Goal: Use online tool/utility: Utilize a website feature to perform a specific function

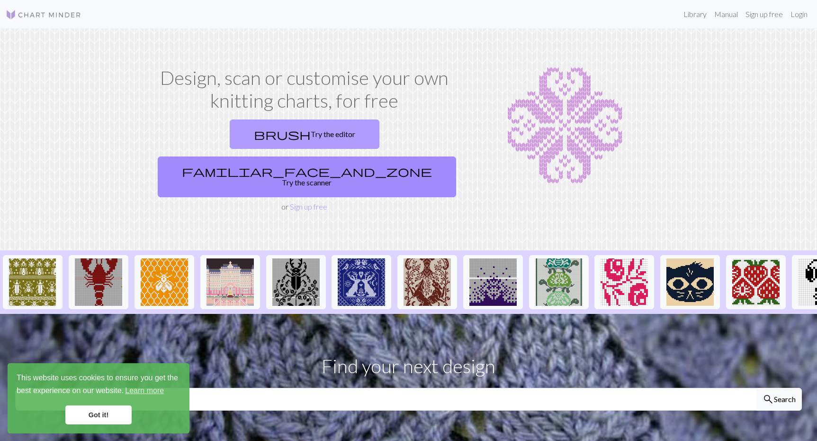
click at [230, 127] on link "brush Try the editor" at bounding box center [305, 133] width 150 height 29
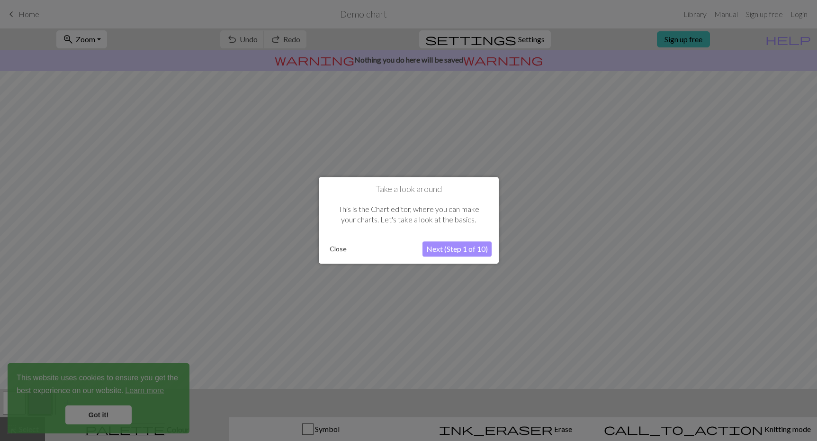
click at [341, 247] on button "Close" at bounding box center [338, 249] width 25 height 14
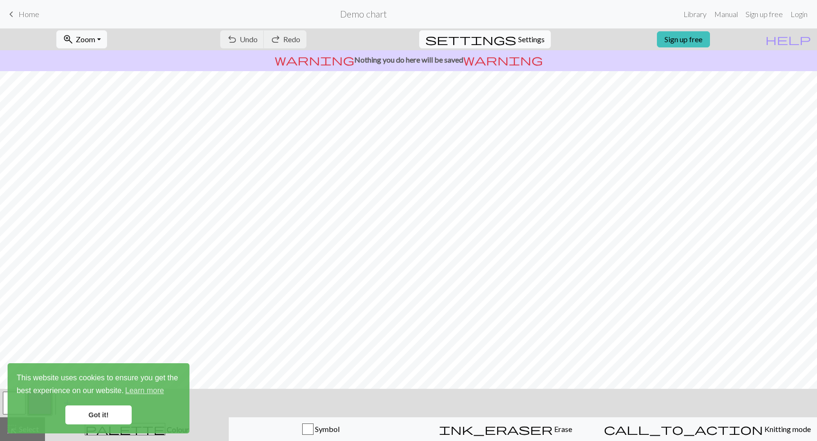
click at [528, 41] on span "Settings" at bounding box center [531, 39] width 27 height 11
select select "aran"
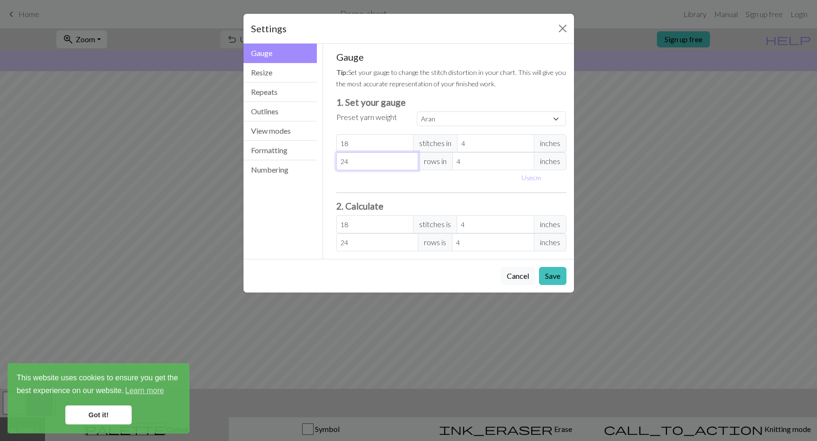
type input "23"
select select "custom"
type input "23"
click at [411, 164] on input "23" at bounding box center [377, 161] width 82 height 18
type input "22"
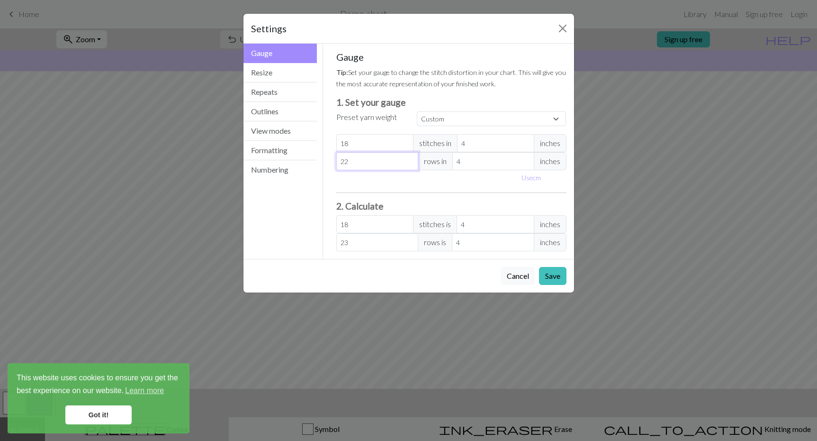
type input "22"
click at [411, 164] on input "22" at bounding box center [377, 161] width 82 height 18
type input "21"
click at [411, 164] on input "21" at bounding box center [377, 161] width 82 height 18
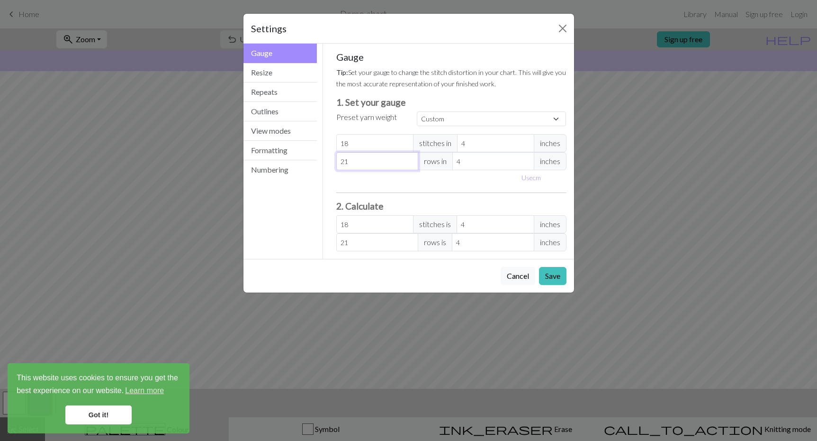
type input "20"
click at [411, 164] on input "20" at bounding box center [377, 161] width 82 height 18
type input "19"
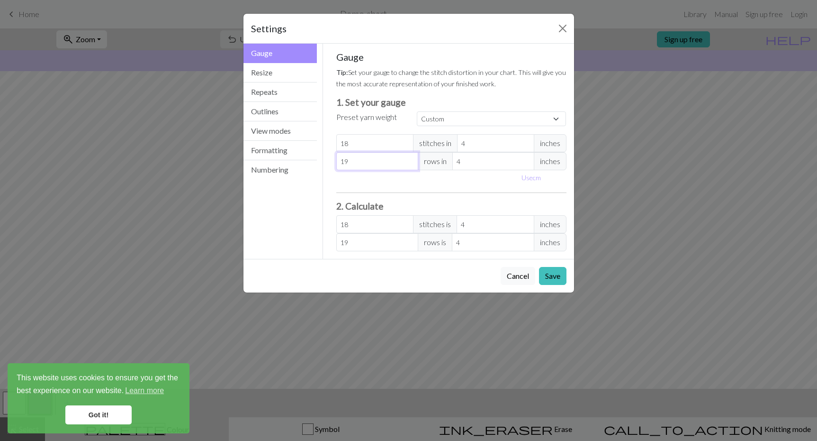
click at [411, 164] on input "19" at bounding box center [377, 161] width 82 height 18
type input "18"
click at [411, 164] on input "18" at bounding box center [377, 161] width 82 height 18
type input "17"
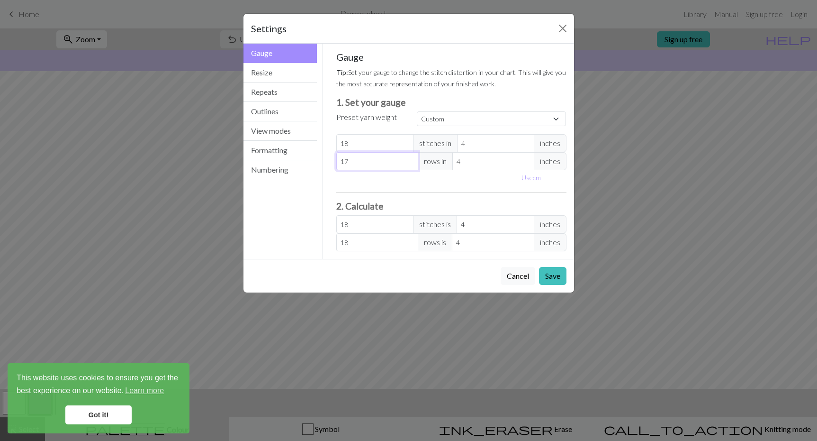
type input "17"
click at [411, 164] on input "17" at bounding box center [377, 161] width 82 height 18
type input "16"
click at [411, 164] on input "16" at bounding box center [377, 161] width 82 height 18
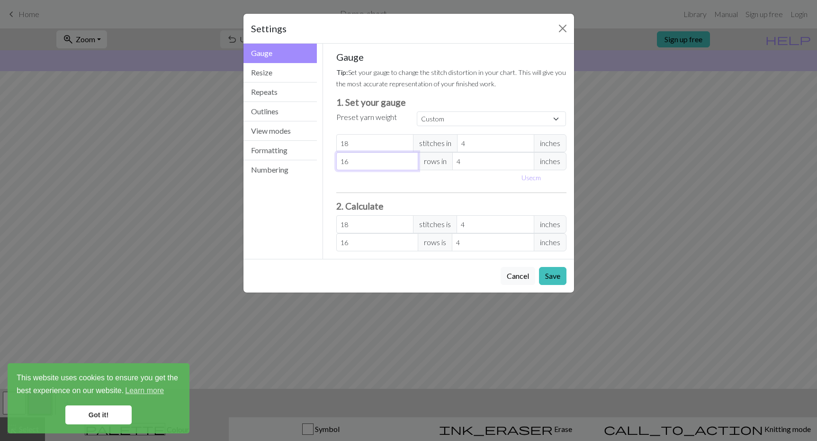
type input "15"
click at [411, 164] on input "15" at bounding box center [377, 161] width 82 height 18
type input "14"
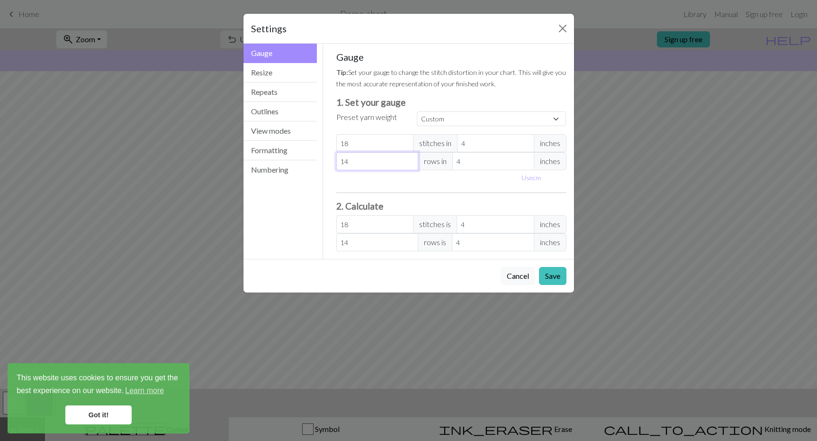
click at [411, 164] on input "14" at bounding box center [377, 161] width 82 height 18
type input "13"
click at [411, 164] on input "13" at bounding box center [377, 161] width 82 height 18
type input "14"
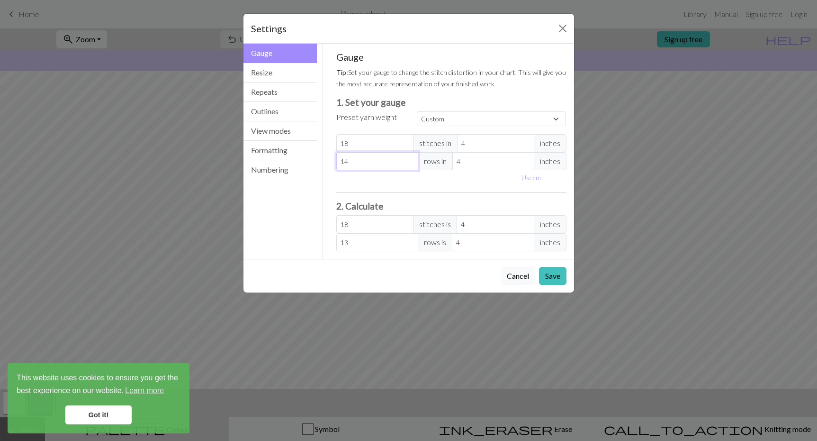
type input "14"
click at [410, 160] on input "14" at bounding box center [377, 161] width 82 height 18
type input "15"
click at [409, 159] on input "15" at bounding box center [377, 161] width 82 height 18
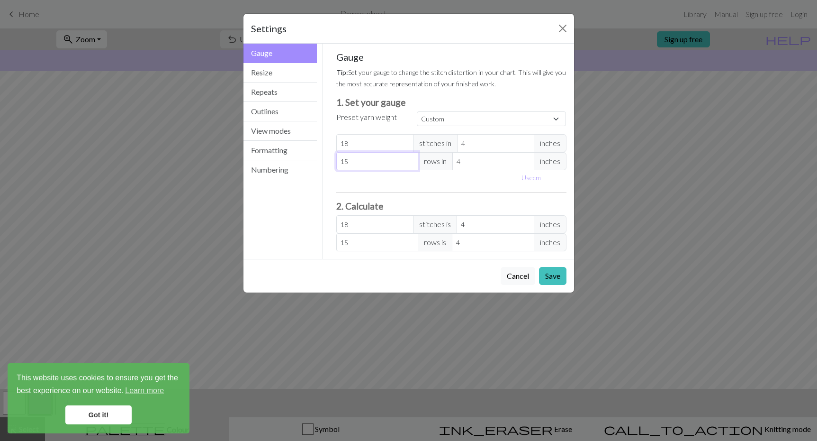
type input "16"
click at [409, 159] on input "16" at bounding box center [377, 161] width 82 height 18
type input "17"
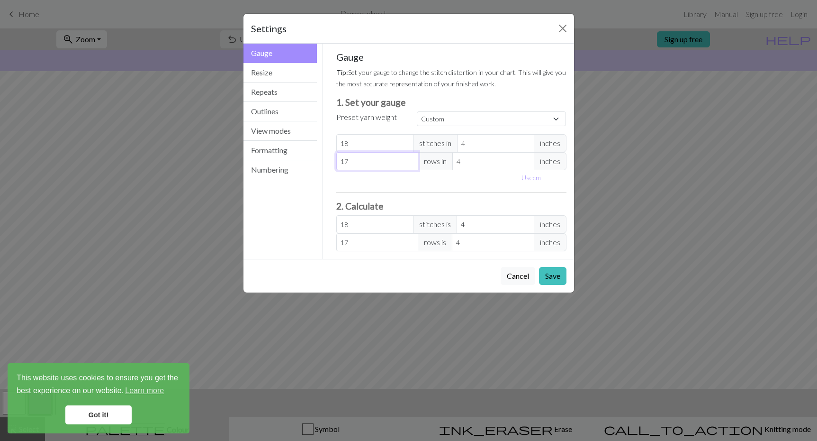
click at [409, 159] on input "17" at bounding box center [377, 161] width 82 height 18
type input "18"
click at [412, 160] on input "18" at bounding box center [377, 161] width 82 height 18
type input "19"
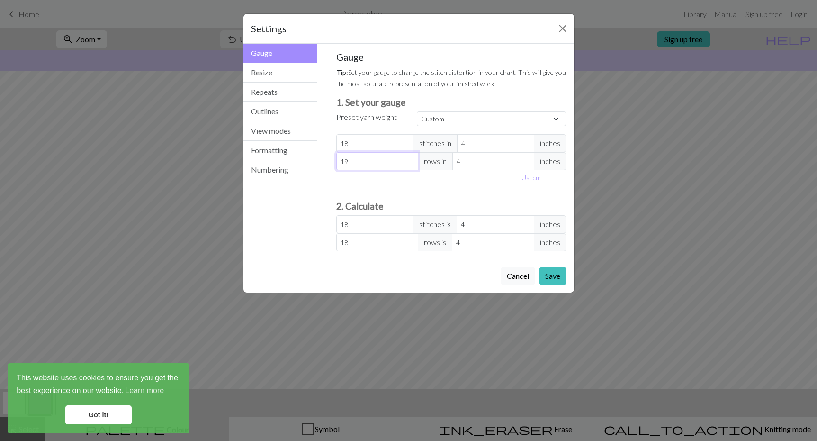
type input "19"
click at [412, 160] on input "19" at bounding box center [377, 161] width 82 height 18
click at [557, 277] on button "Save" at bounding box center [552, 276] width 27 height 18
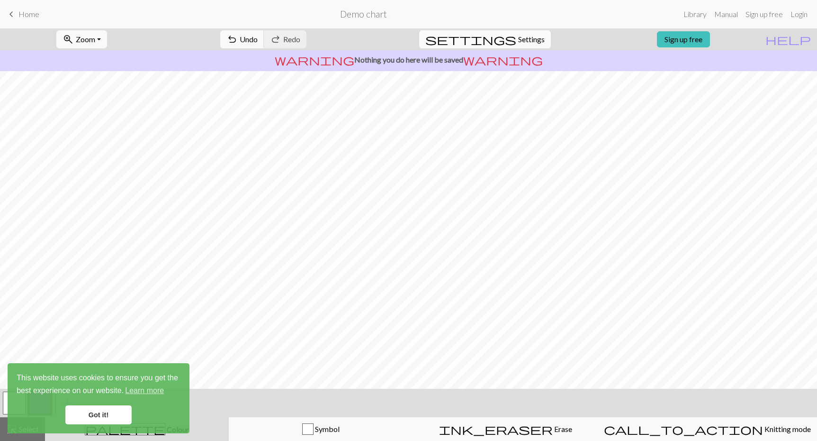
click at [518, 34] on span "Settings" at bounding box center [531, 39] width 27 height 11
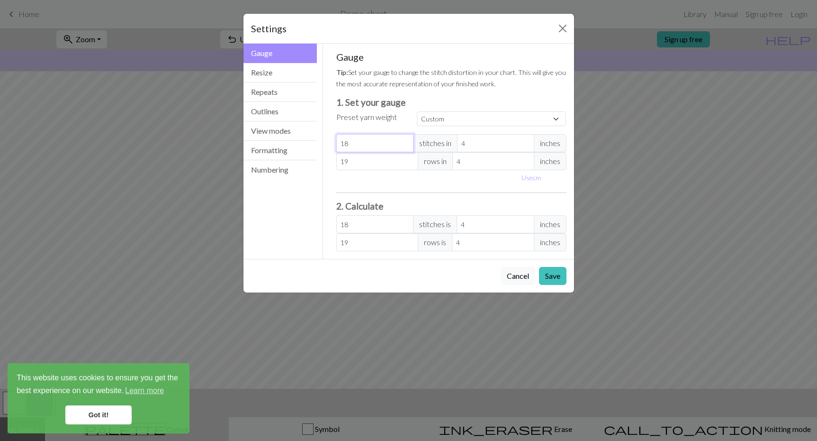
type input "17"
click at [405, 146] on input "17" at bounding box center [374, 143] width 77 height 18
type input "18"
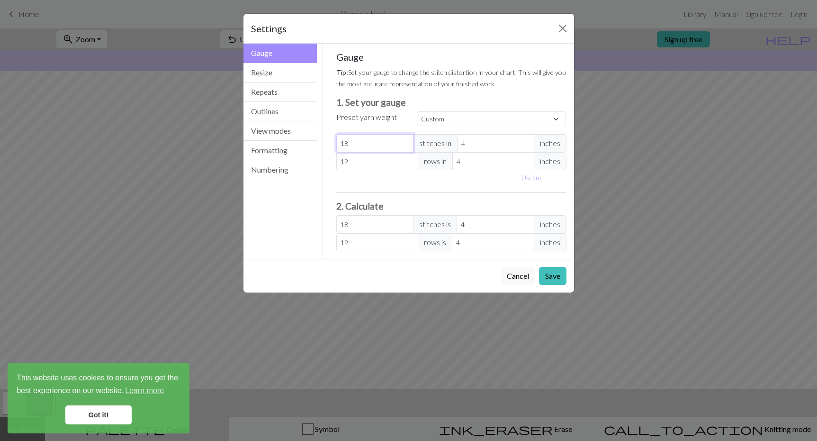
click at [405, 143] on input "18" at bounding box center [374, 143] width 77 height 18
type input "17"
type input "16"
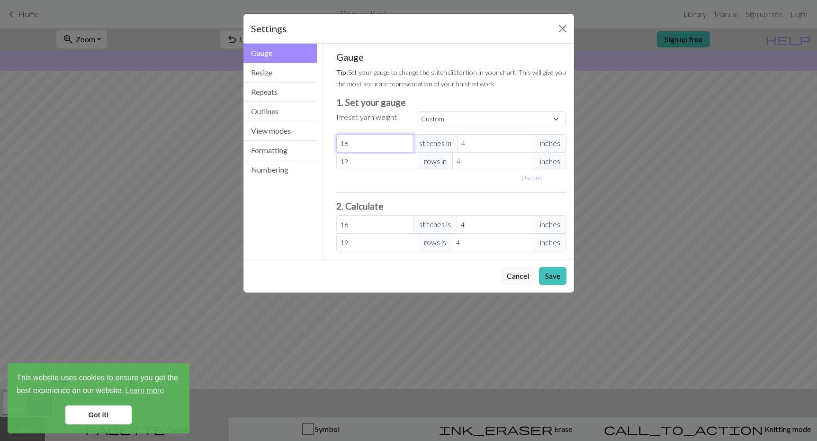
type input "15"
type input "14"
type input "13"
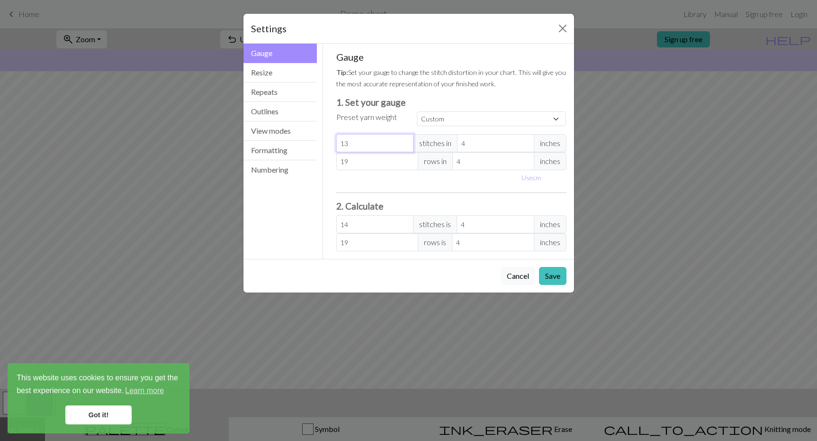
type input "13"
type input "12"
type input "11"
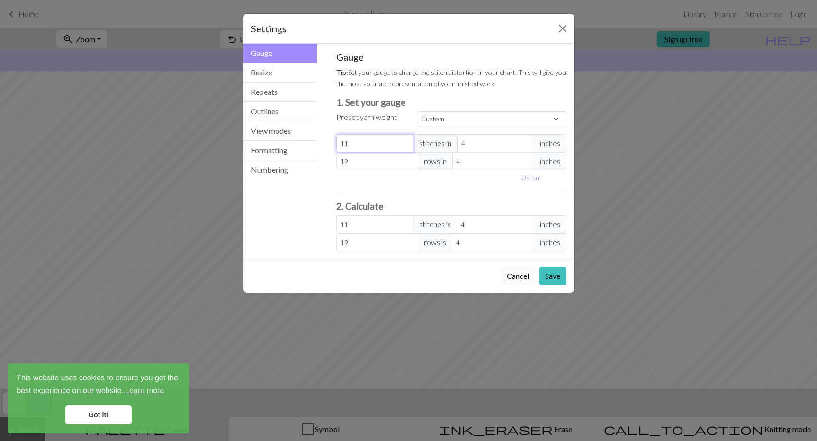
type input "10"
type input "9"
type input "8"
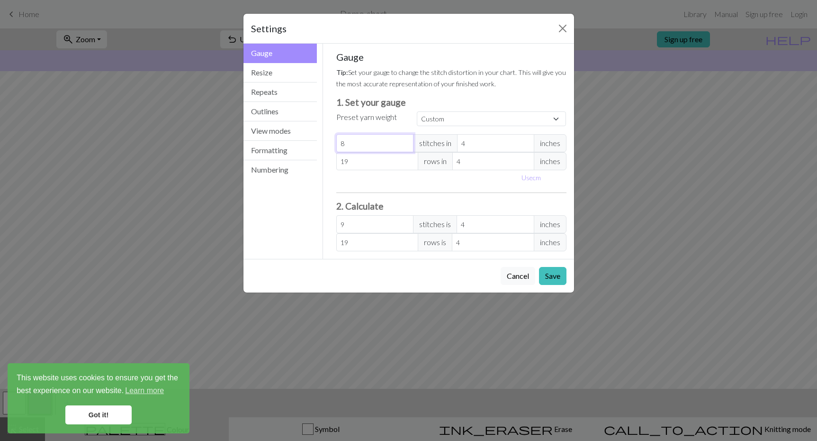
type input "8"
type input "7"
type input "6"
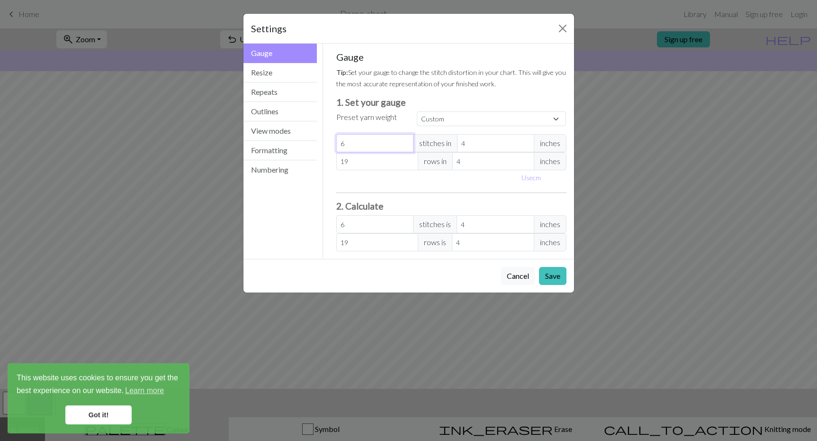
type input "5"
type input "4"
type input "3"
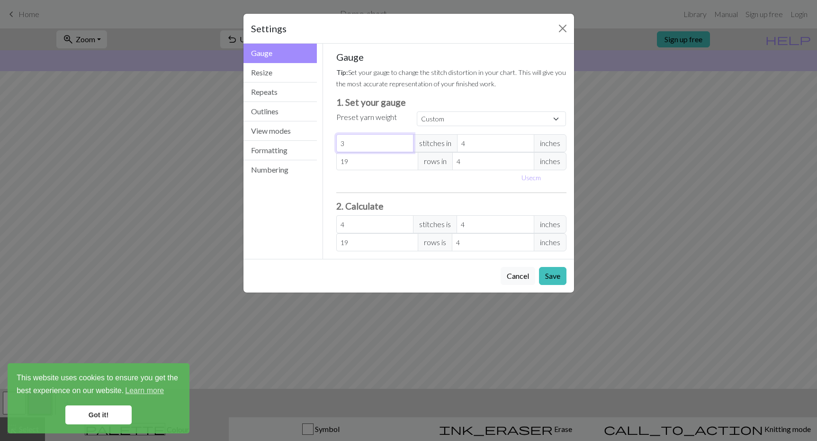
type input "3"
type input "2"
type input "1"
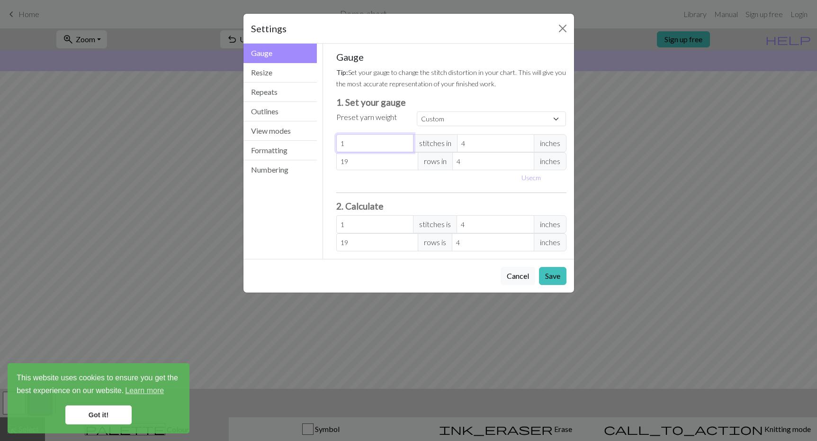
type input "0"
type input "-1"
type input "-2"
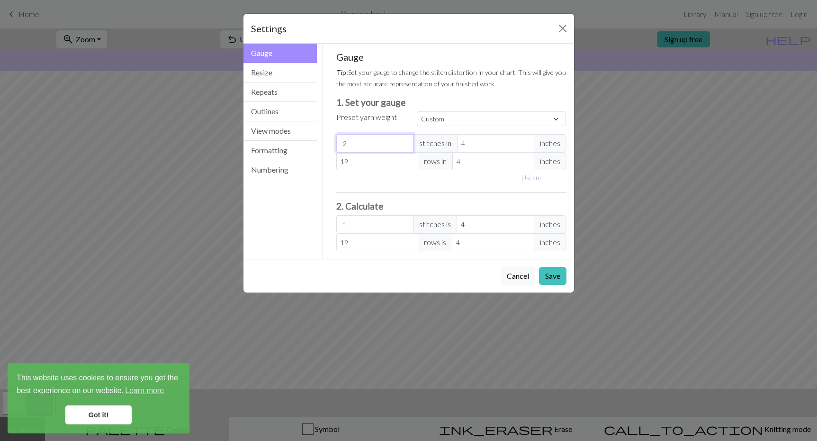
type input "-2"
type input "-3"
type input "-4"
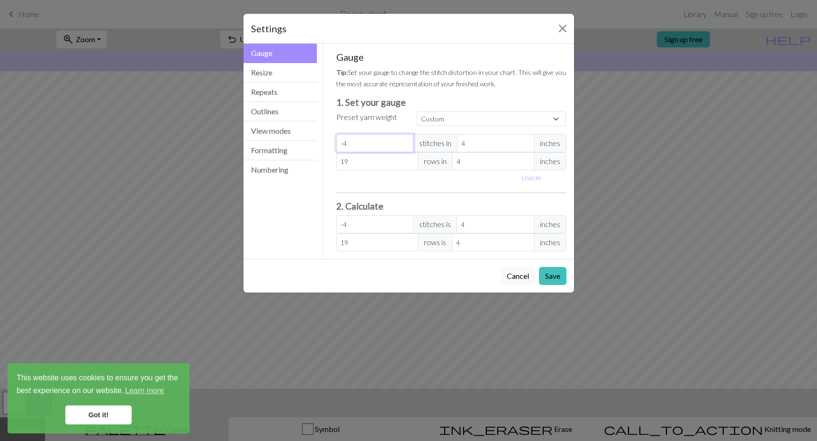
type input "-5"
type input "-6"
type input "-7"
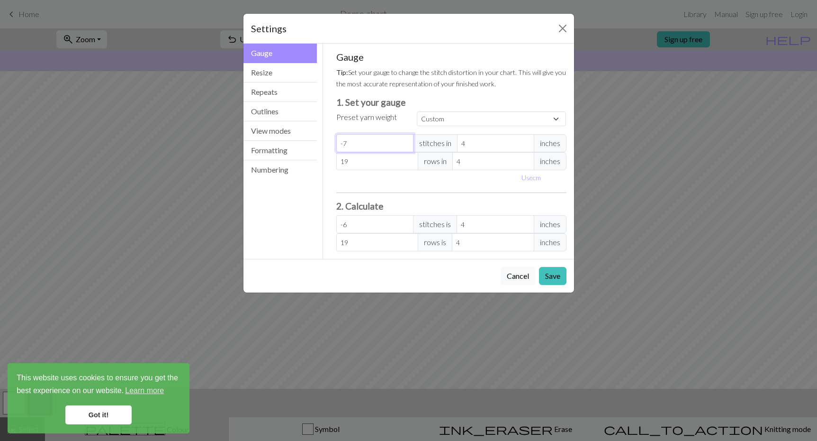
type input "-7"
type input "-8"
type input "-9"
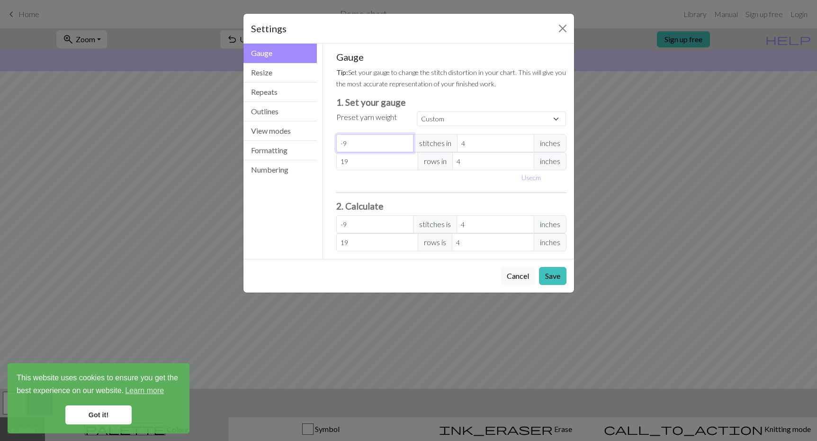
type input "-10"
type input "-11"
